Goal: Communication & Community: Answer question/provide support

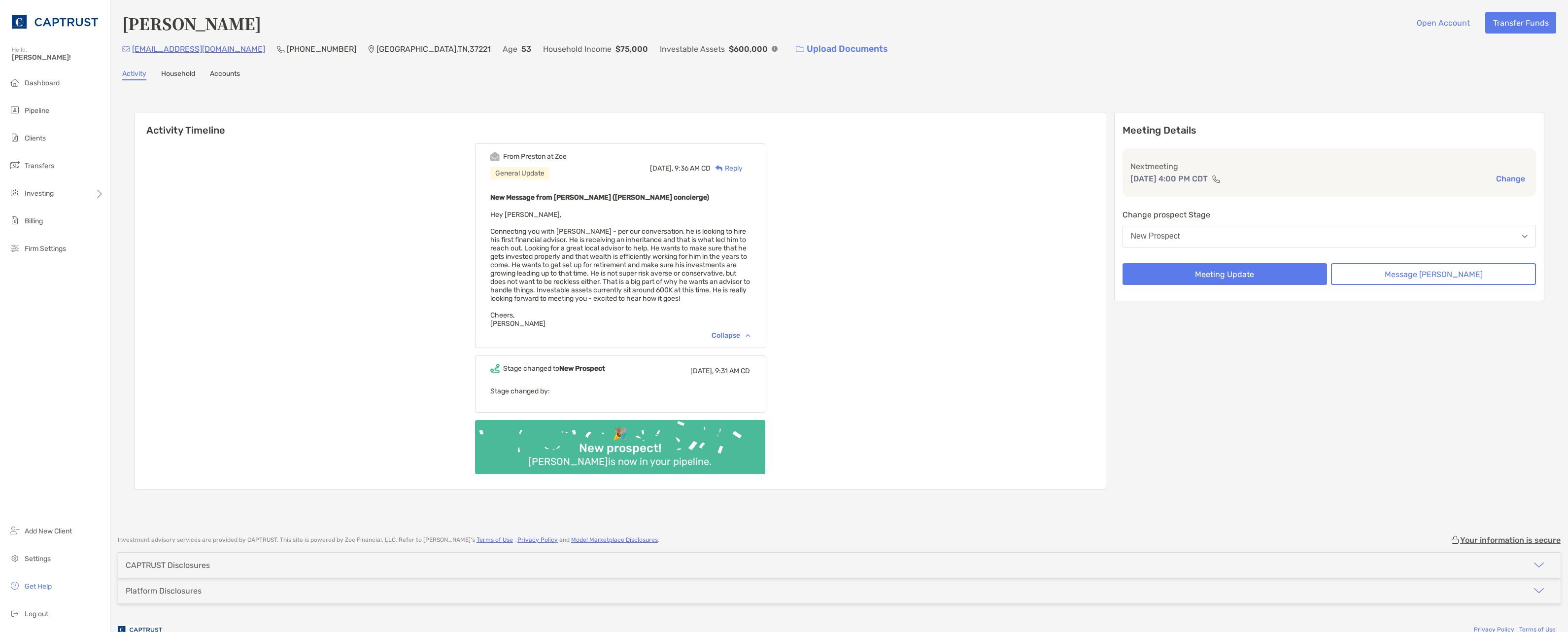
click at [743, 170] on div "Reply" at bounding box center [726, 168] width 32 height 10
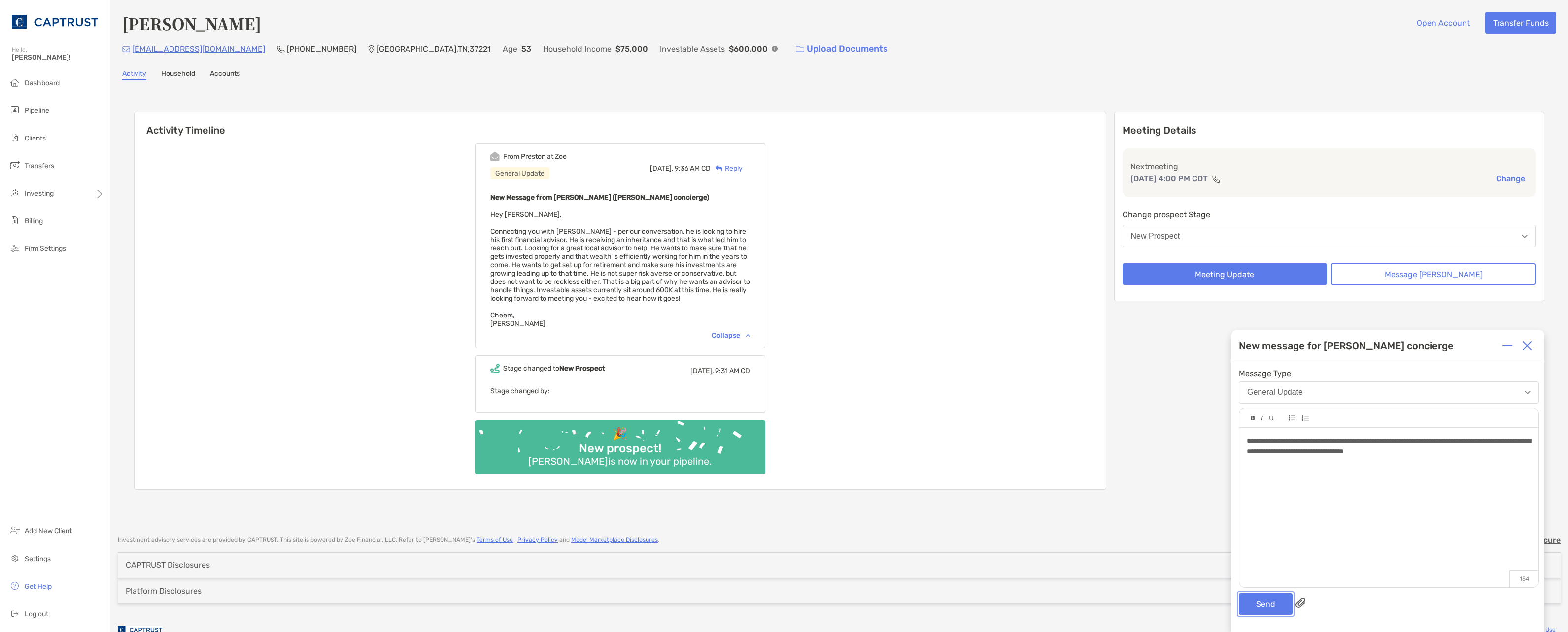
click at [1267, 605] on button "Send" at bounding box center [1265, 604] width 54 height 22
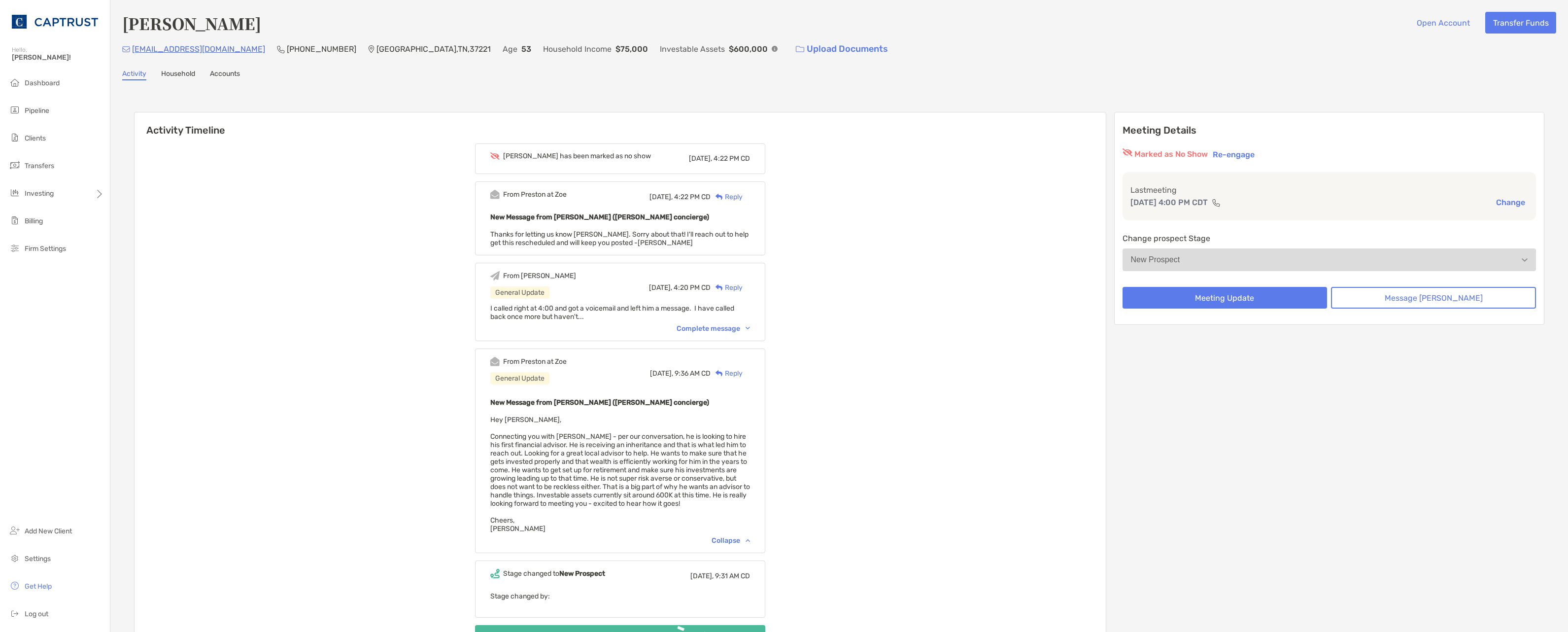
click at [743, 196] on div "Reply" at bounding box center [726, 196] width 32 height 10
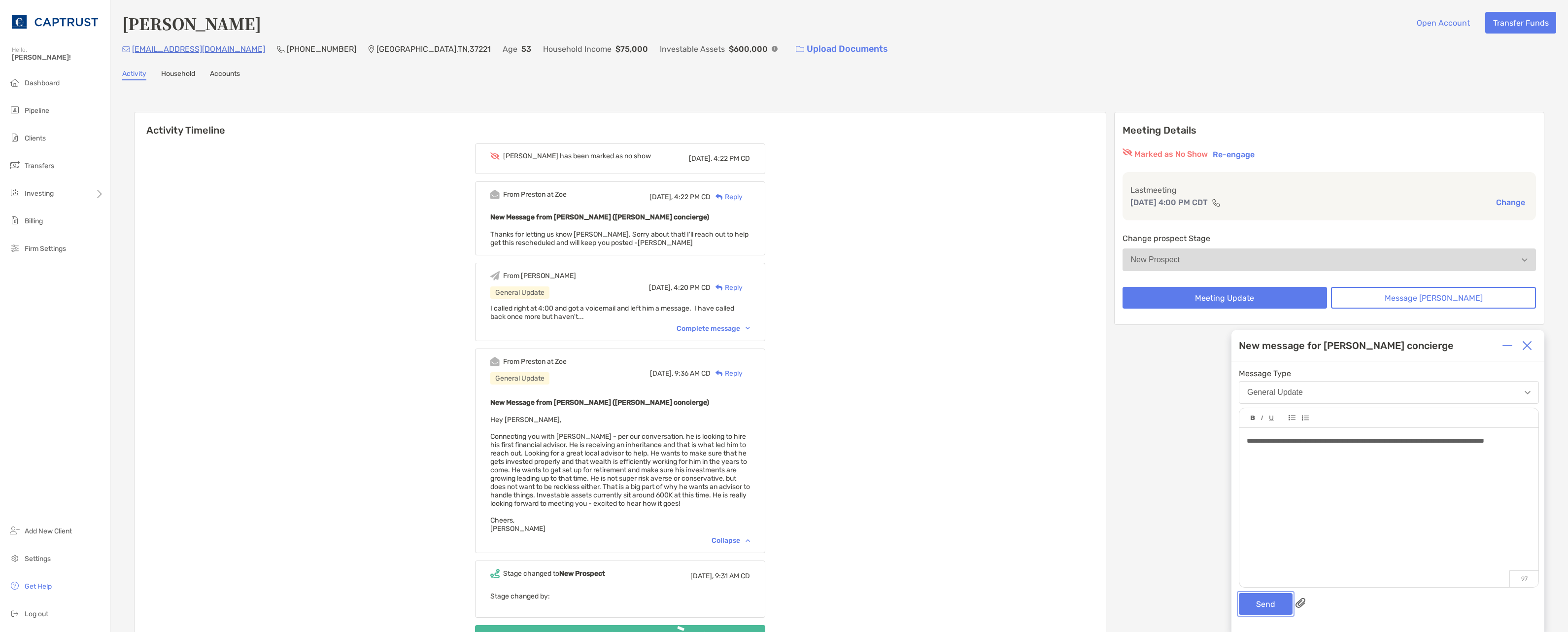
click at [1278, 605] on button "Send" at bounding box center [1265, 604] width 54 height 22
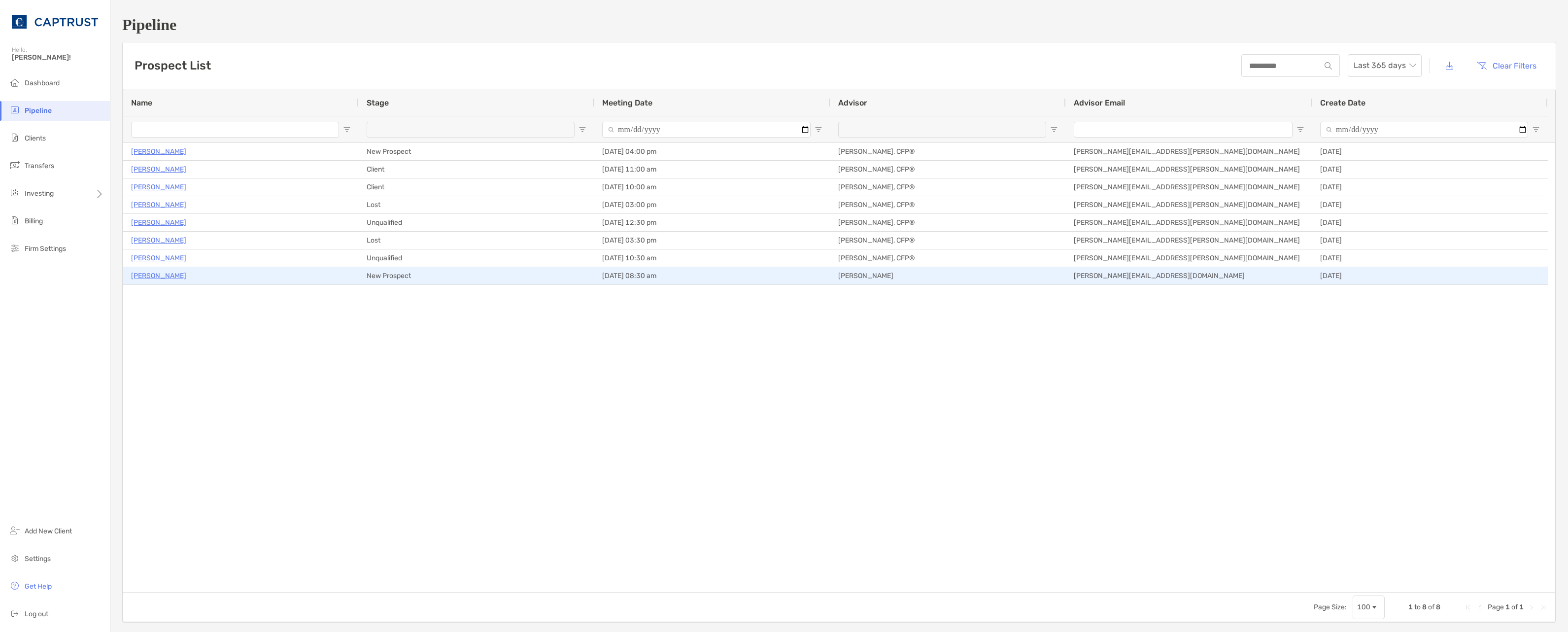
drag, startPoint x: 247, startPoint y: 279, endPoint x: 177, endPoint y: 357, distance: 104.8
click at [177, 357] on div "[PERSON_NAME] New Prospect [DATE] 04:00 pm [PERSON_NAME], CFP® [PERSON_NAME][EM…" at bounding box center [839, 367] width 1432 height 449
